Goal: Register for event/course

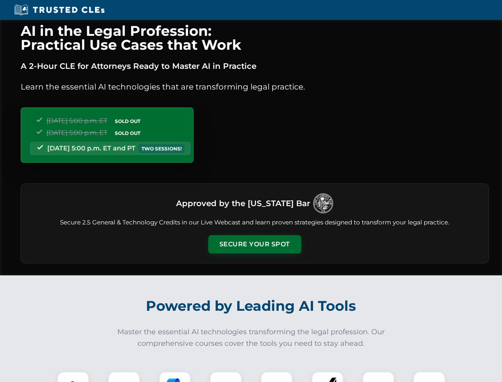
click at [254, 244] on button "Secure Your Spot" at bounding box center [254, 244] width 93 height 18
click at [73, 376] on img at bounding box center [73, 387] width 23 height 23
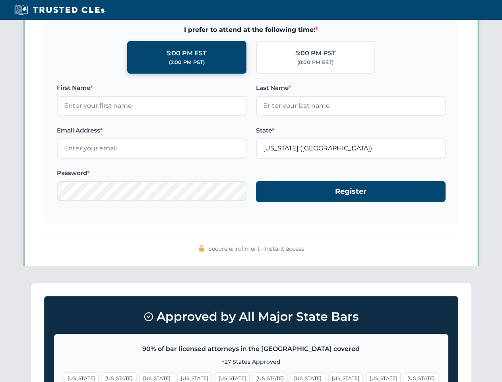
click at [291, 376] on span "[US_STATE]" at bounding box center [308, 378] width 35 height 12
click at [366, 376] on span "[US_STATE]" at bounding box center [383, 378] width 35 height 12
